Goal: Information Seeking & Learning: Compare options

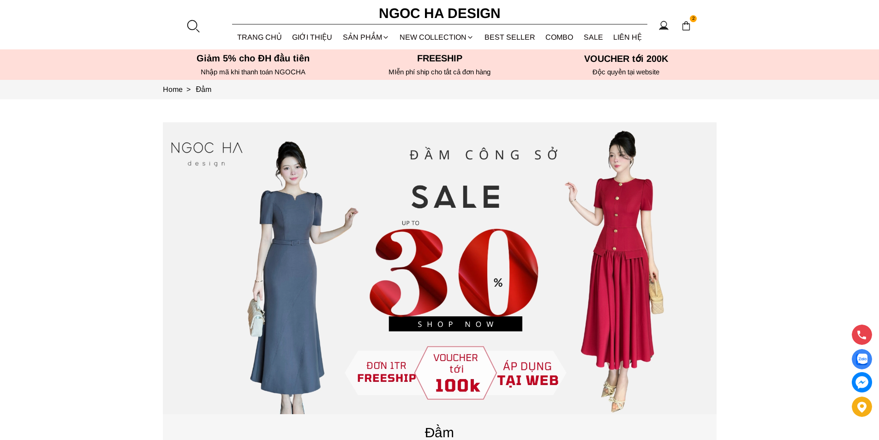
click at [193, 29] on div at bounding box center [193, 26] width 14 height 14
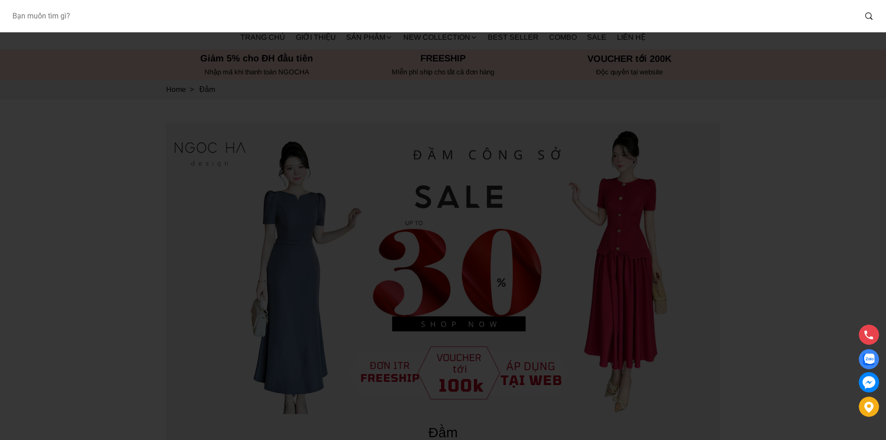
click at [153, 26] on input "Input search Bạn muốn tìm gì?" at bounding box center [431, 16] width 852 height 21
type input "A1058"
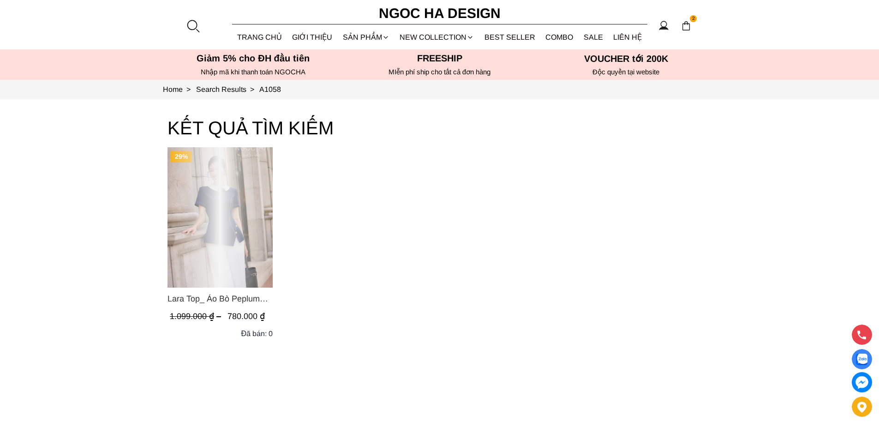
click at [241, 208] on div "Product image - Lara Top_ Áo Bò Peplum Vạt Chép Đính Cúc Mix Cổ Trắng A1058" at bounding box center [220, 217] width 105 height 140
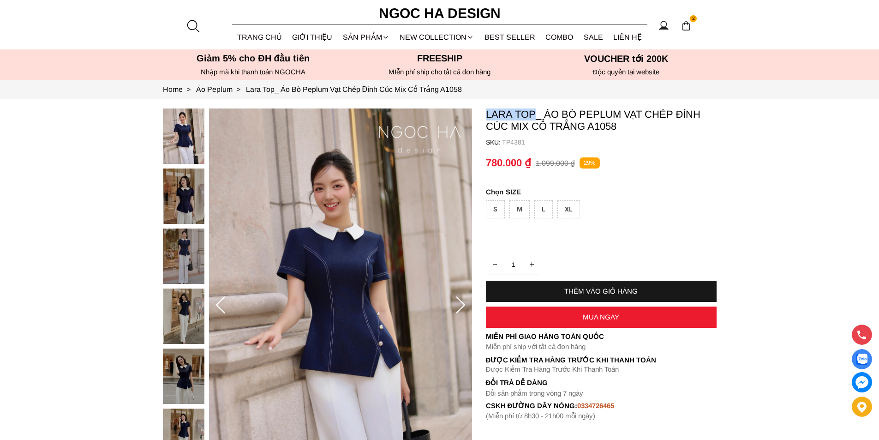
copy p "Lara Top"
drag, startPoint x: 482, startPoint y: 112, endPoint x: 533, endPoint y: 117, distance: 51.0
click at [533, 117] on section "Lara Top_ Áo Bò Peplum Vạt Chép Đính Cúc Mix Cổ Trắng A1058 SKU: TP4381 1 THÊM …" at bounding box center [439, 305] width 879 height 413
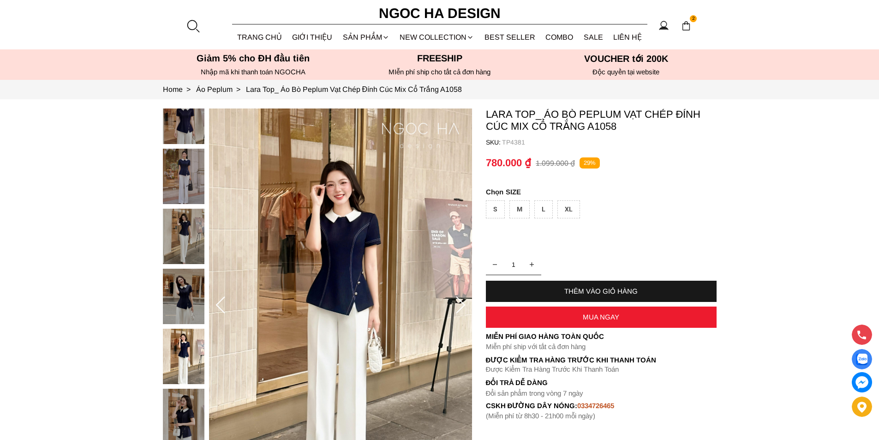
click at [198, 21] on div at bounding box center [193, 26] width 14 height 14
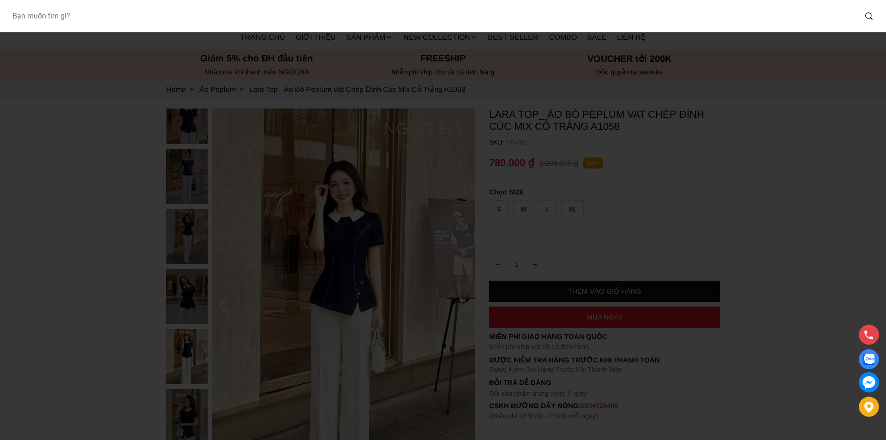
click at [126, 23] on input "Input search Bạn muốn tìm gì?" at bounding box center [431, 16] width 852 height 21
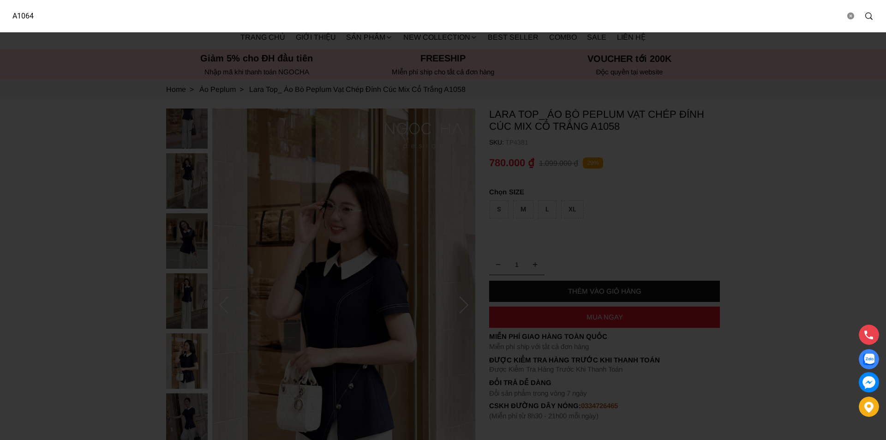
type input "A1064"
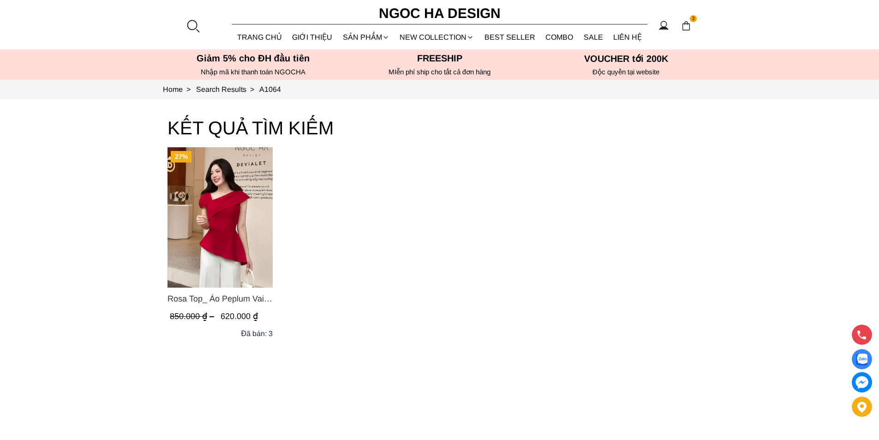
click at [219, 205] on img "Product image - Rosa Top_ Áo Peplum Vai Lệch Xếp Ly Màu Đỏ A1064" at bounding box center [220, 217] width 105 height 140
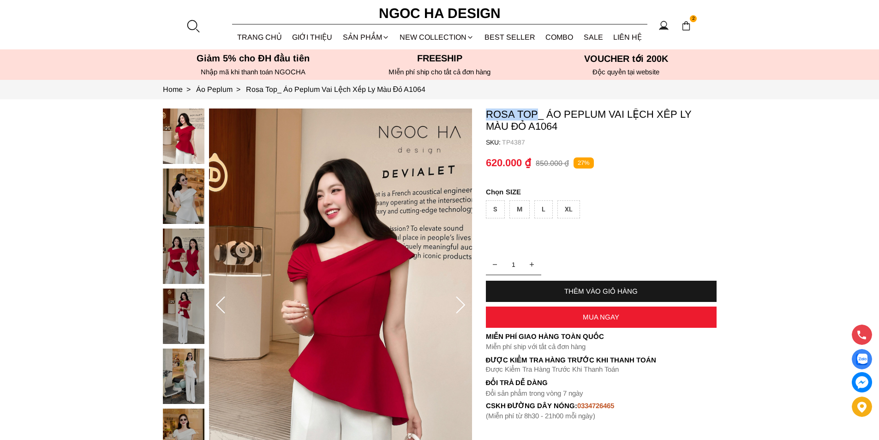
copy p "Rosa Top"
drag, startPoint x: 484, startPoint y: 111, endPoint x: 534, endPoint y: 115, distance: 50.0
click at [534, 115] on section "Rosa Top_ Áo Peplum Vai Lệch Xếp Ly Màu Đỏ A1064 SKU: TP4387 1 THÊM VÀO GIỎ HÀN…" at bounding box center [439, 305] width 879 height 413
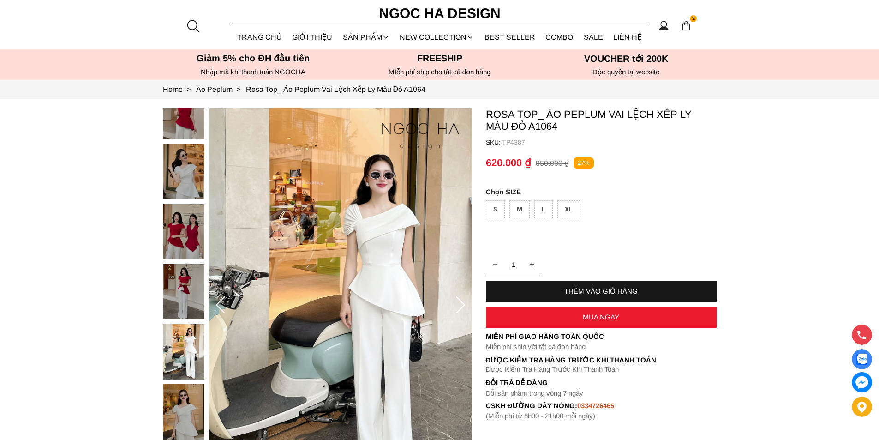
click at [192, 21] on div at bounding box center [193, 26] width 14 height 14
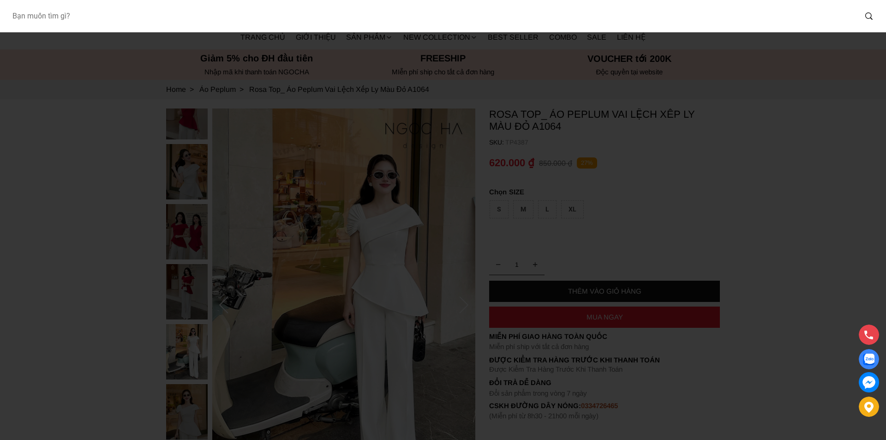
click at [115, 17] on input "Input search Bạn muốn tìm gì?" at bounding box center [431, 16] width 852 height 21
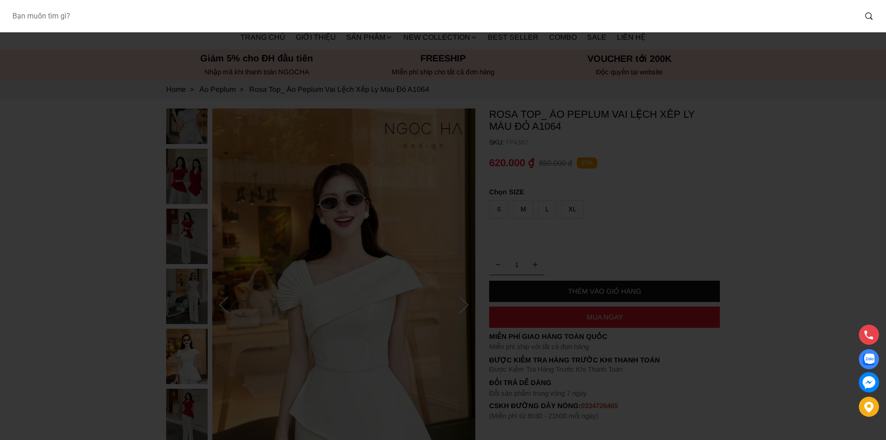
type input "S"
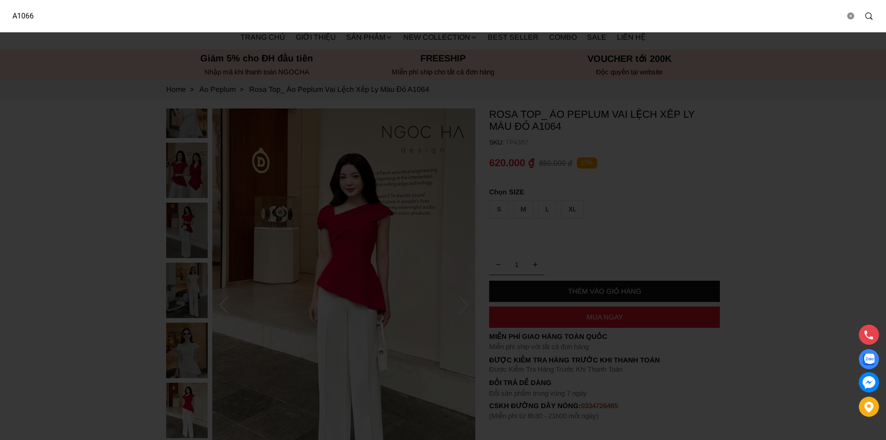
type input "A1066"
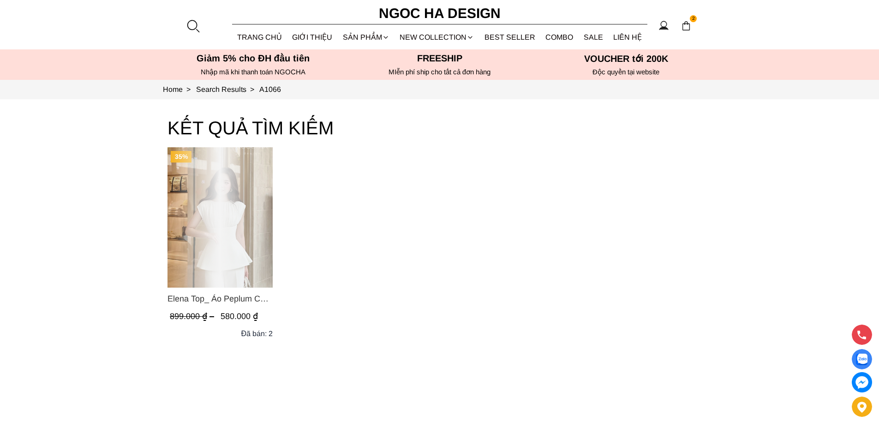
click at [224, 226] on div "Product image - Elena Top_ Áo Peplum Cổ Nhún Màu Trắng A1066" at bounding box center [220, 217] width 105 height 140
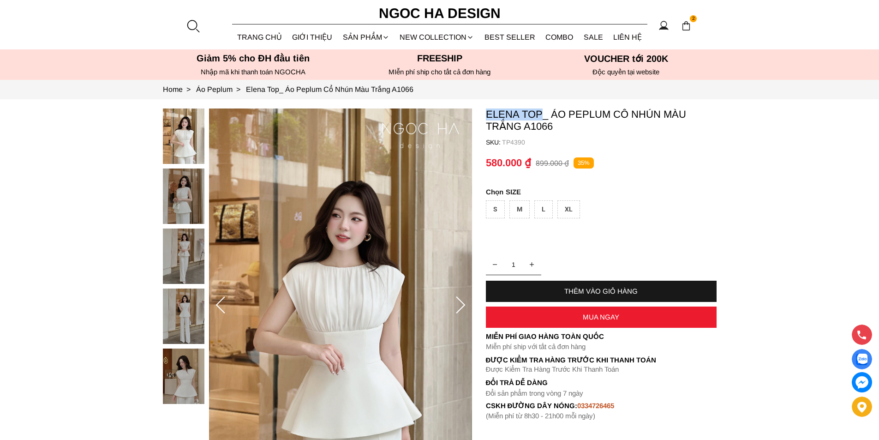
copy p "Elena Top"
drag, startPoint x: 485, startPoint y: 114, endPoint x: 541, endPoint y: 114, distance: 55.4
click at [541, 114] on p "Elena Top_ Áo Peplum Cổ Nhún Màu Trắng A1066" at bounding box center [601, 120] width 231 height 24
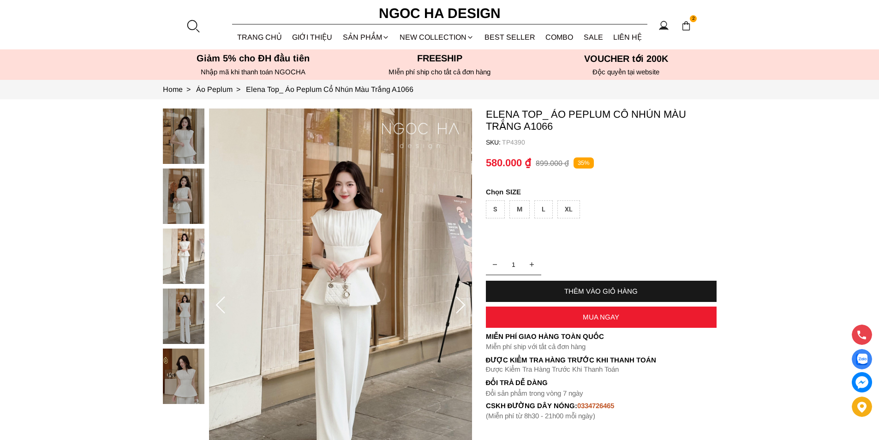
click at [188, 26] on div at bounding box center [193, 26] width 14 height 14
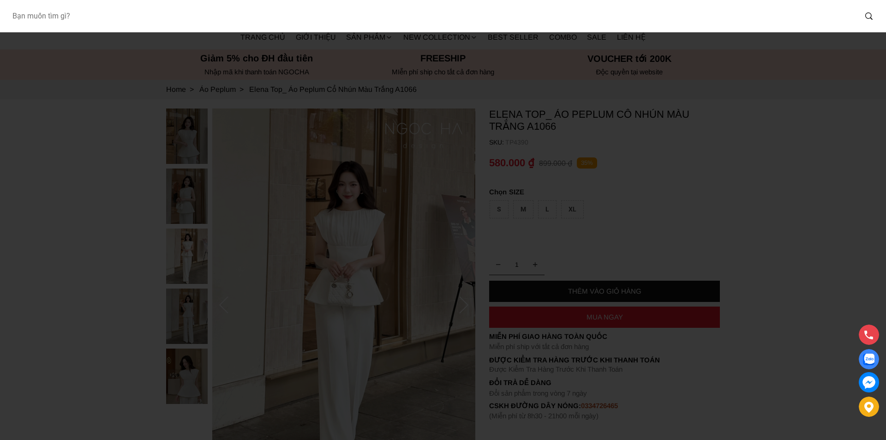
click at [100, 23] on input "Input search Bạn muốn tìm gì?" at bounding box center [431, 16] width 852 height 21
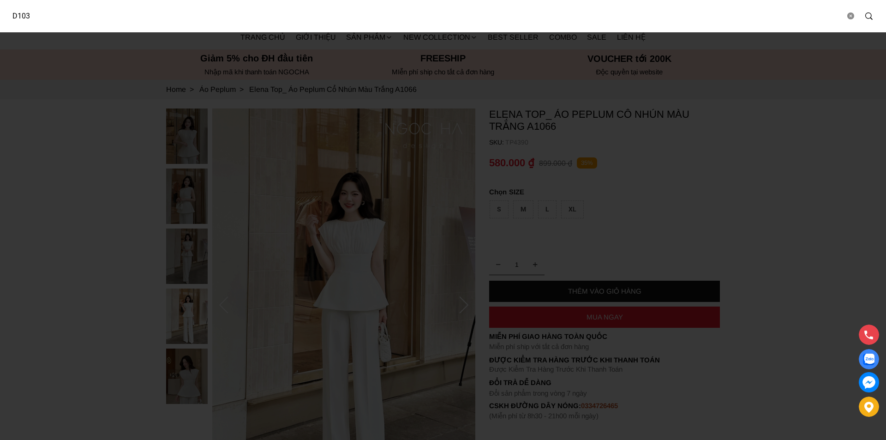
type input "D103"
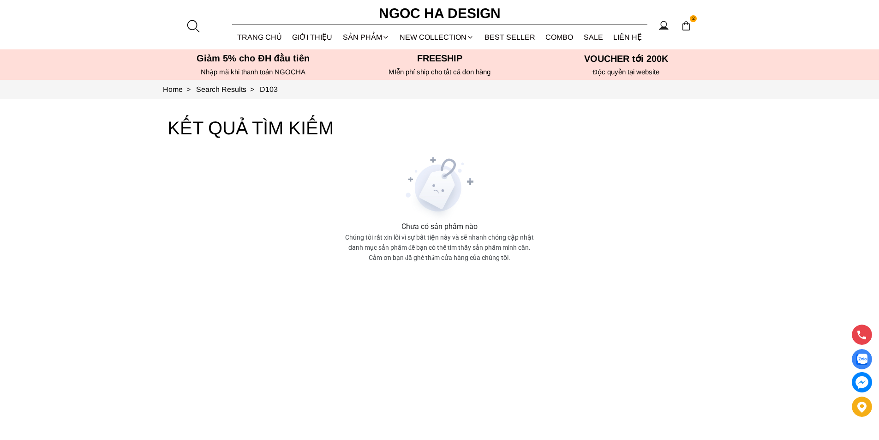
click at [192, 22] on div at bounding box center [193, 26] width 14 height 14
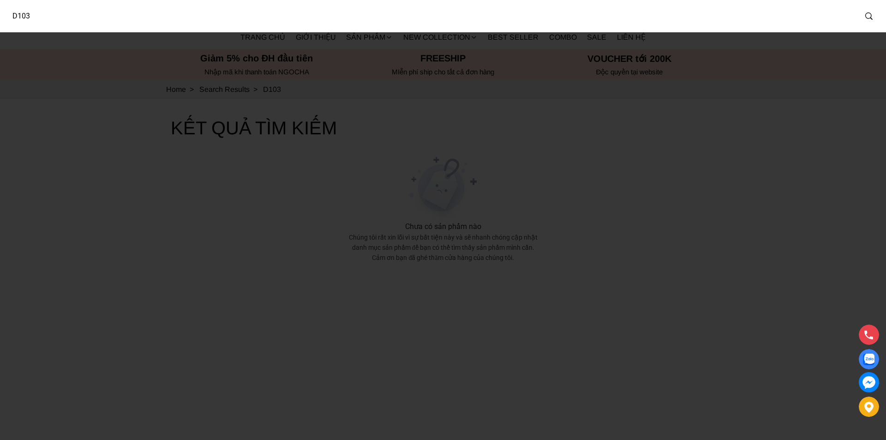
click at [84, 16] on input "D103" at bounding box center [431, 16] width 852 height 21
type input "D1003"
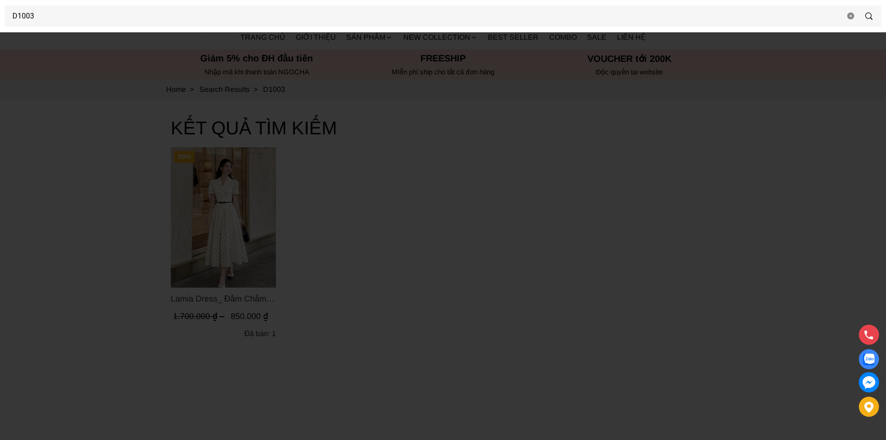
click at [371, 247] on div at bounding box center [443, 220] width 886 height 440
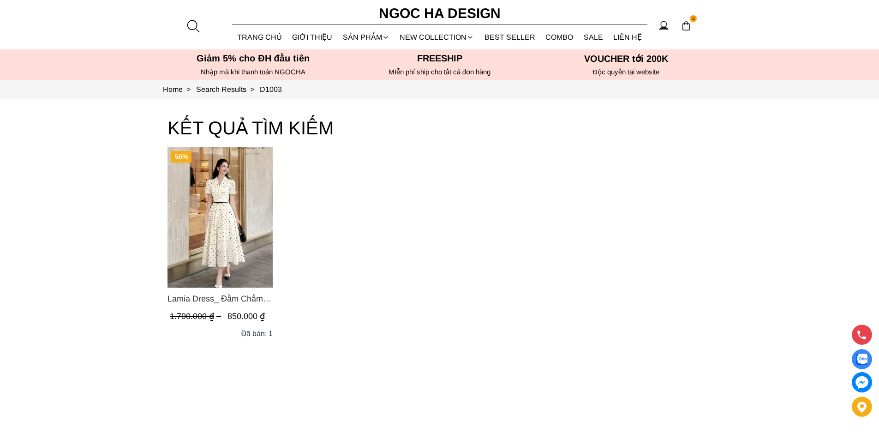
click at [224, 206] on img "Product image - Lamia Dress_ Đầm Chấm Bi Cổ Vest Màu Kem D1003" at bounding box center [220, 217] width 105 height 140
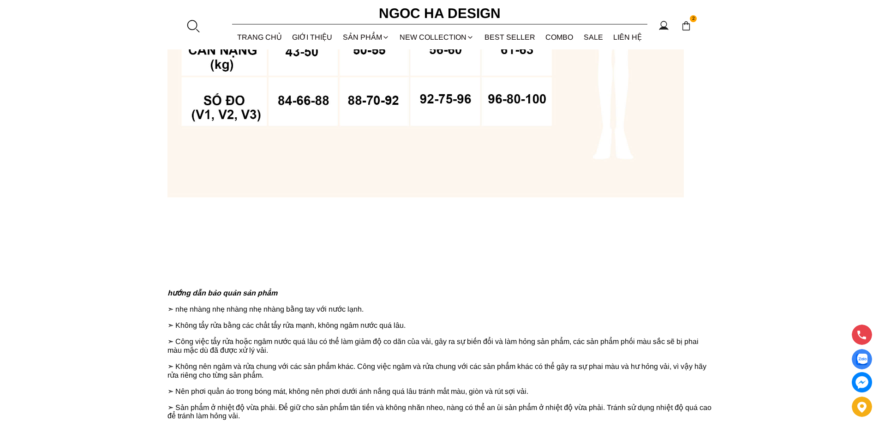
scroll to position [1007, 0]
